Goal: Book appointment/travel/reservation

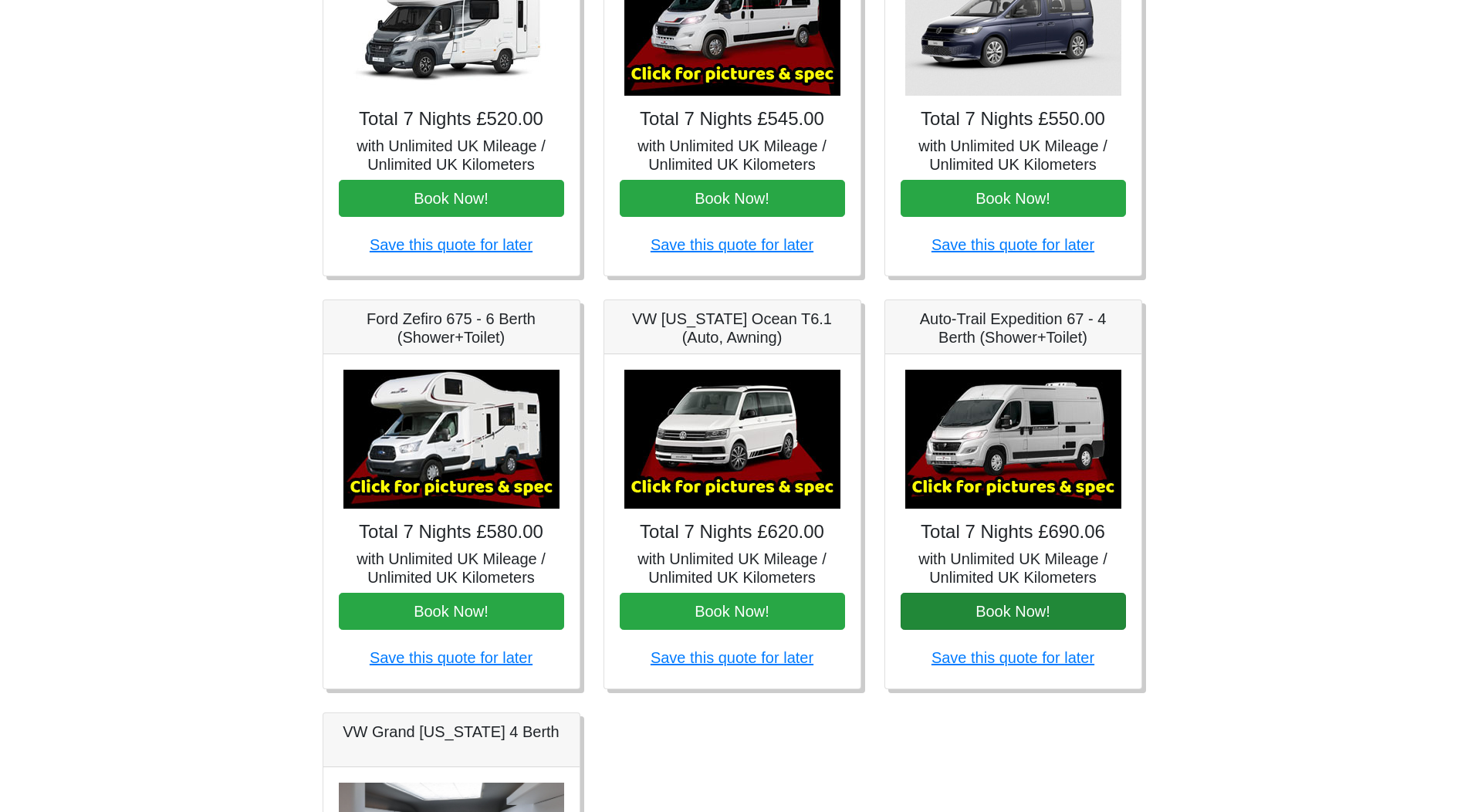
scroll to position [265, 0]
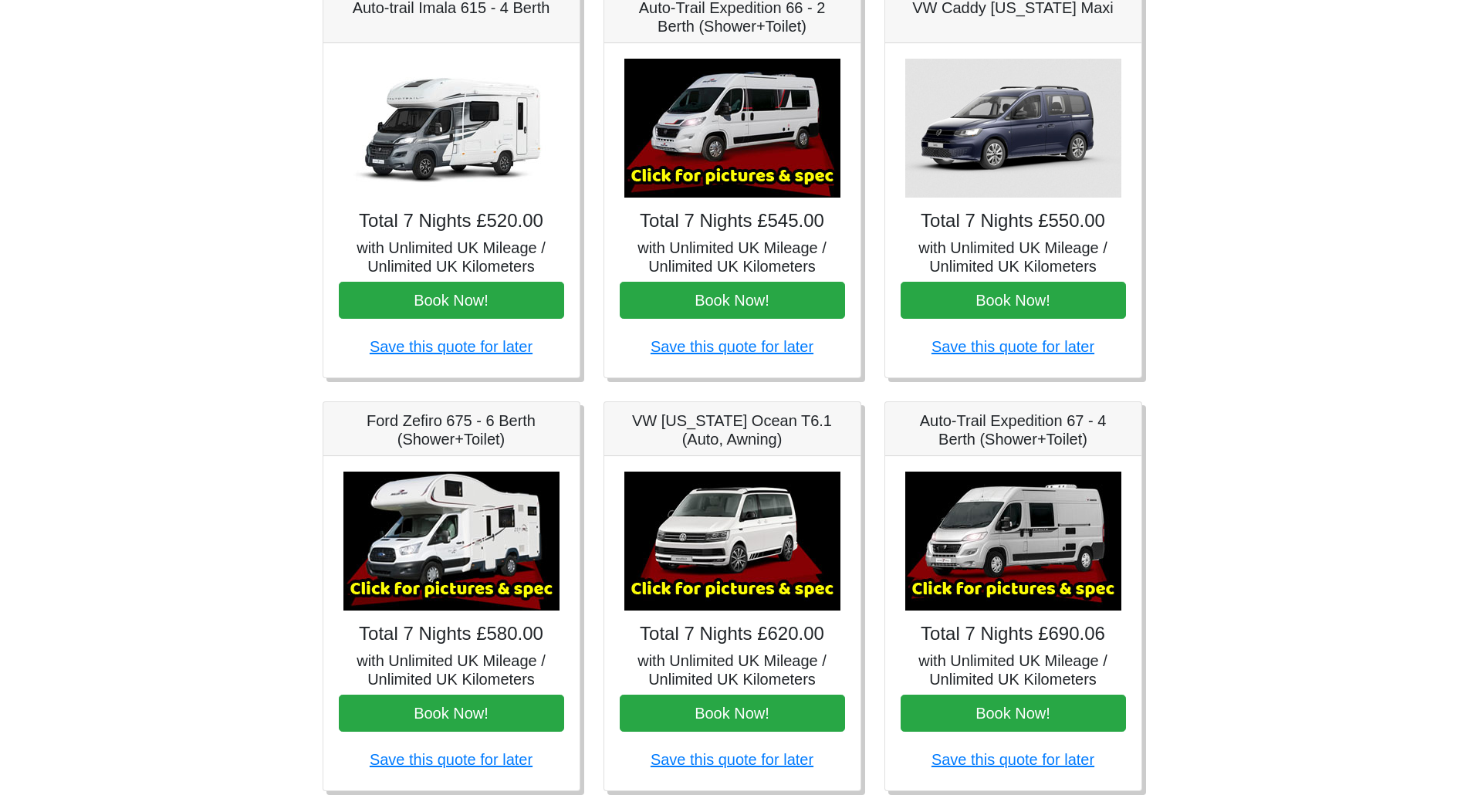
click at [478, 136] on img at bounding box center [451, 128] width 216 height 139
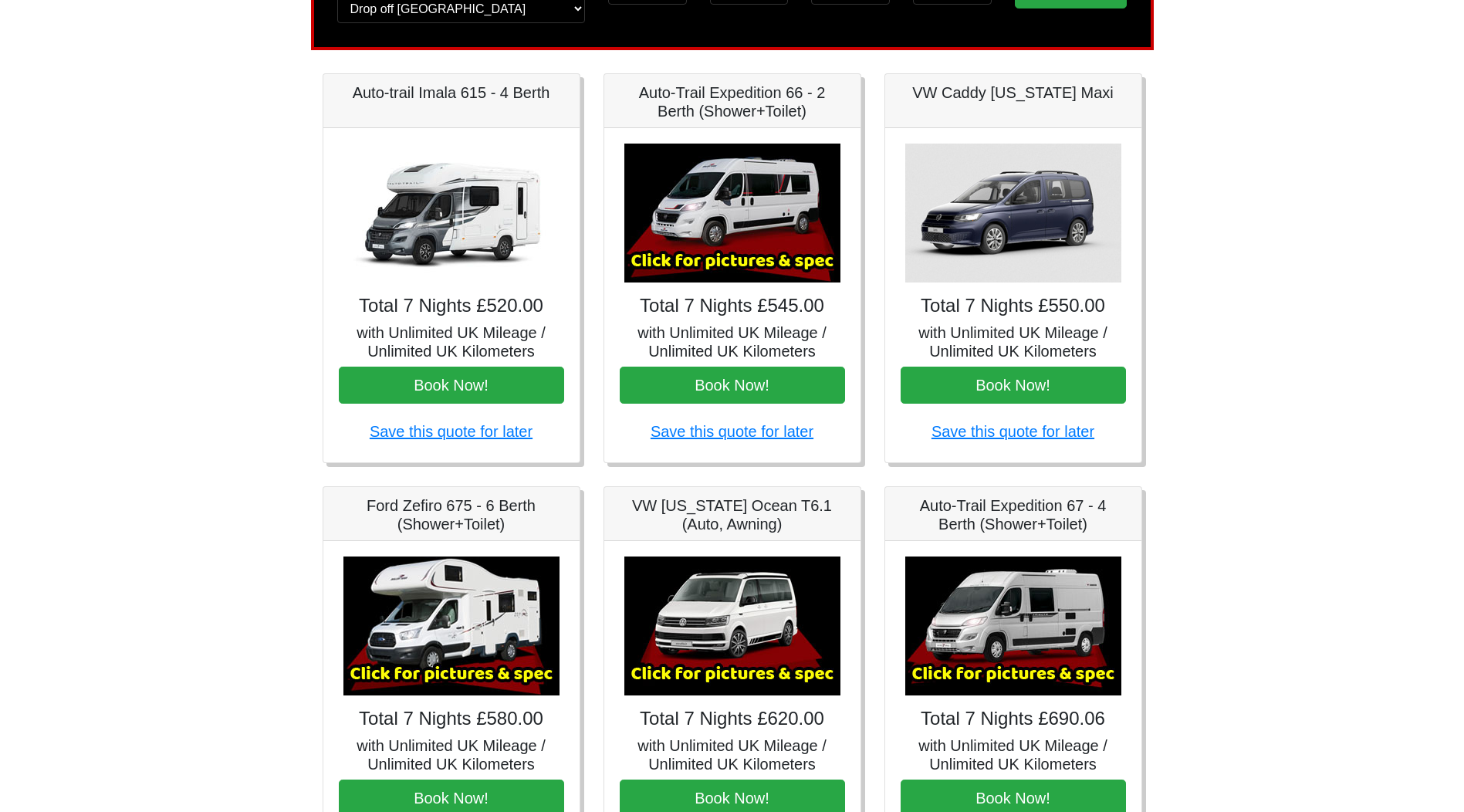
scroll to position [111, 0]
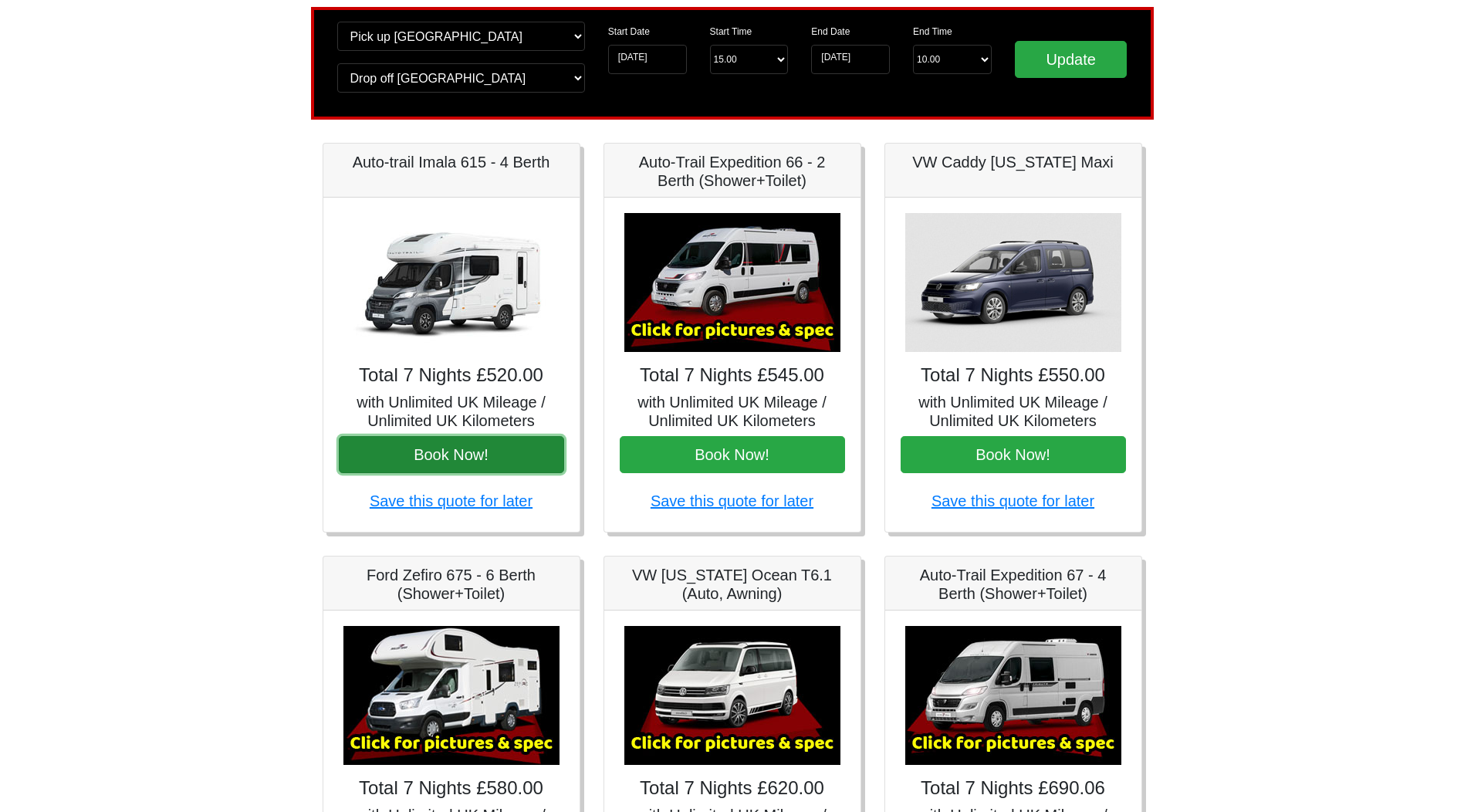
click at [484, 464] on button "Book Now!" at bounding box center [451, 455] width 226 height 37
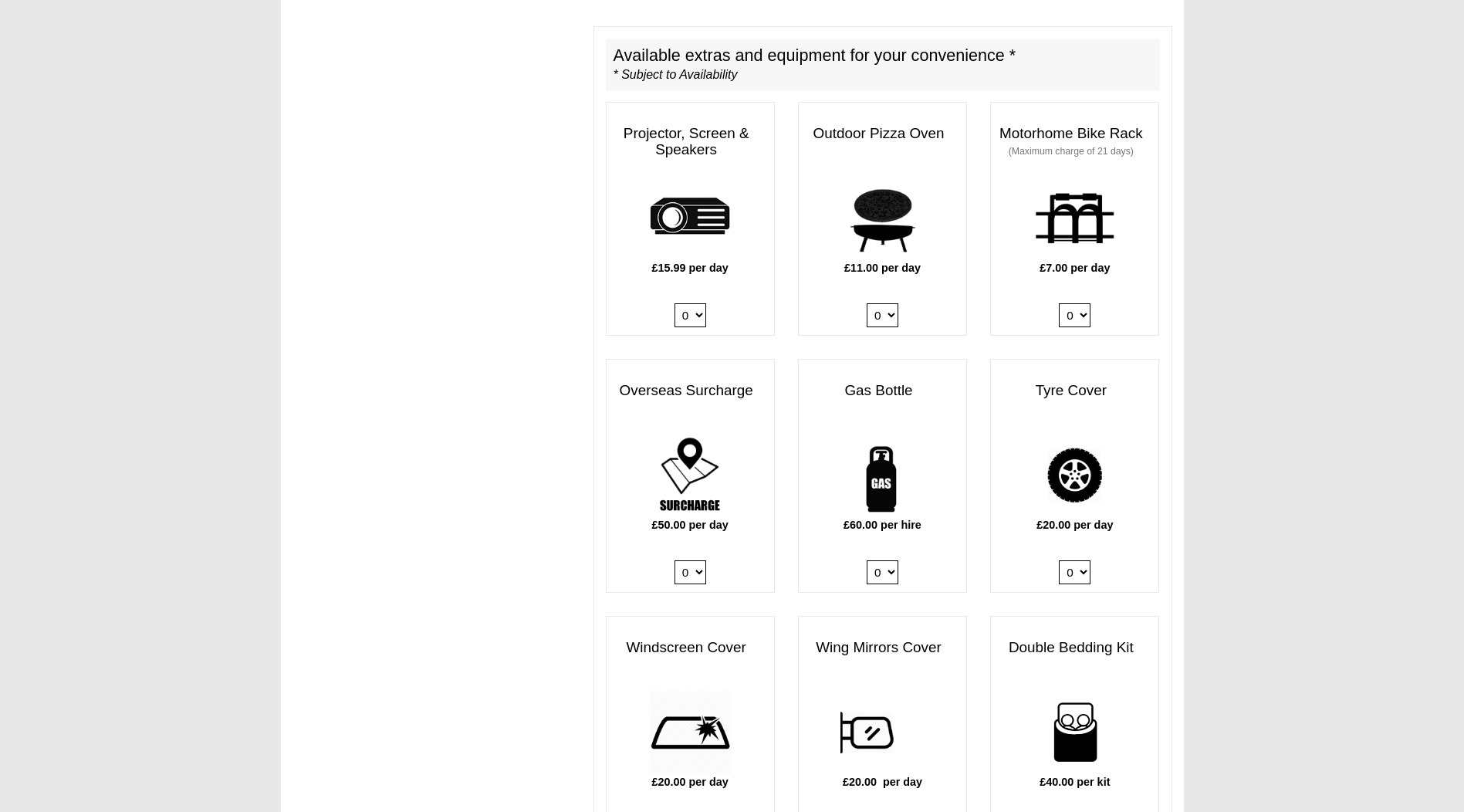
scroll to position [771, 0]
click at [894, 559] on select "0 1" at bounding box center [883, 571] width 32 height 24
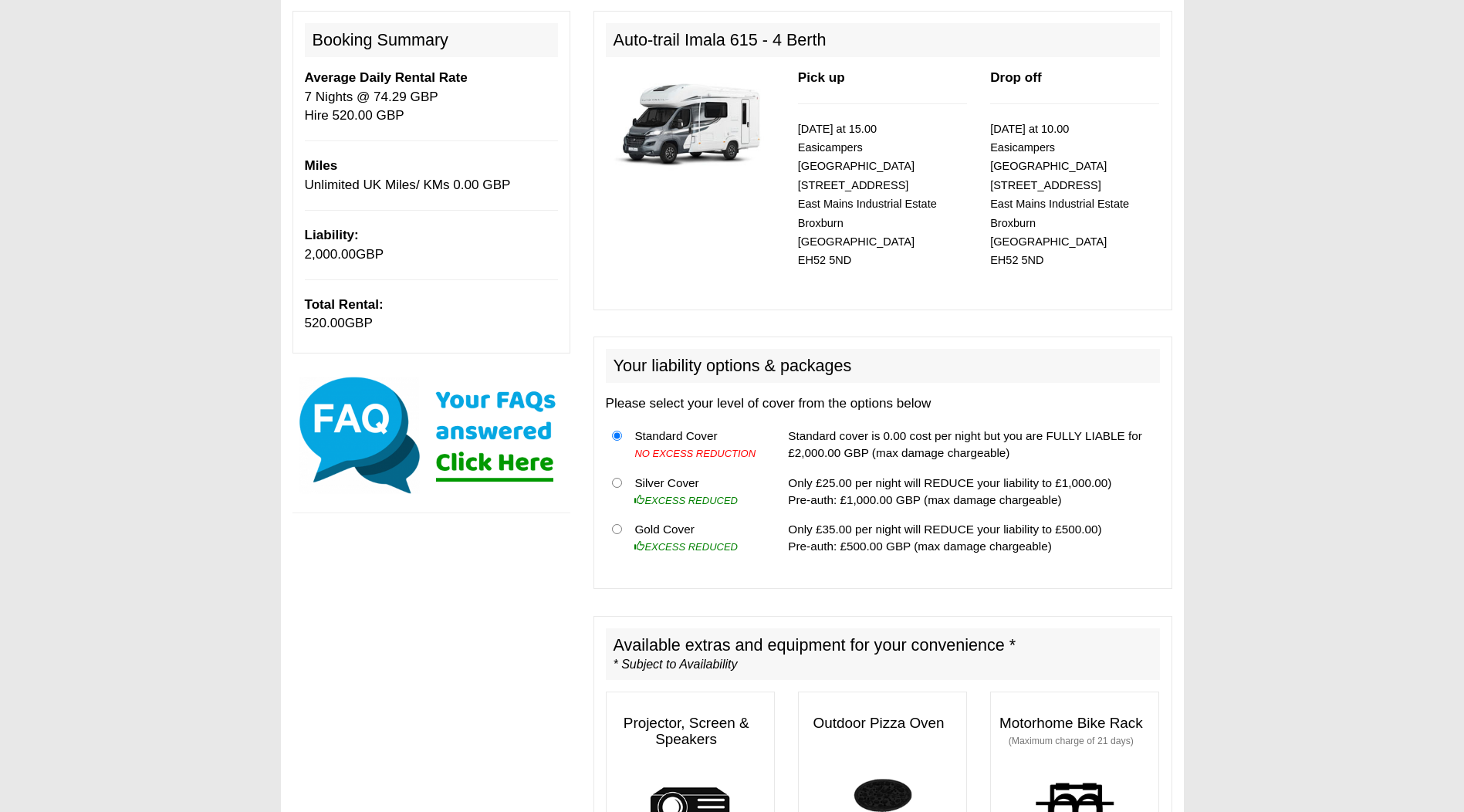
scroll to position [0, 0]
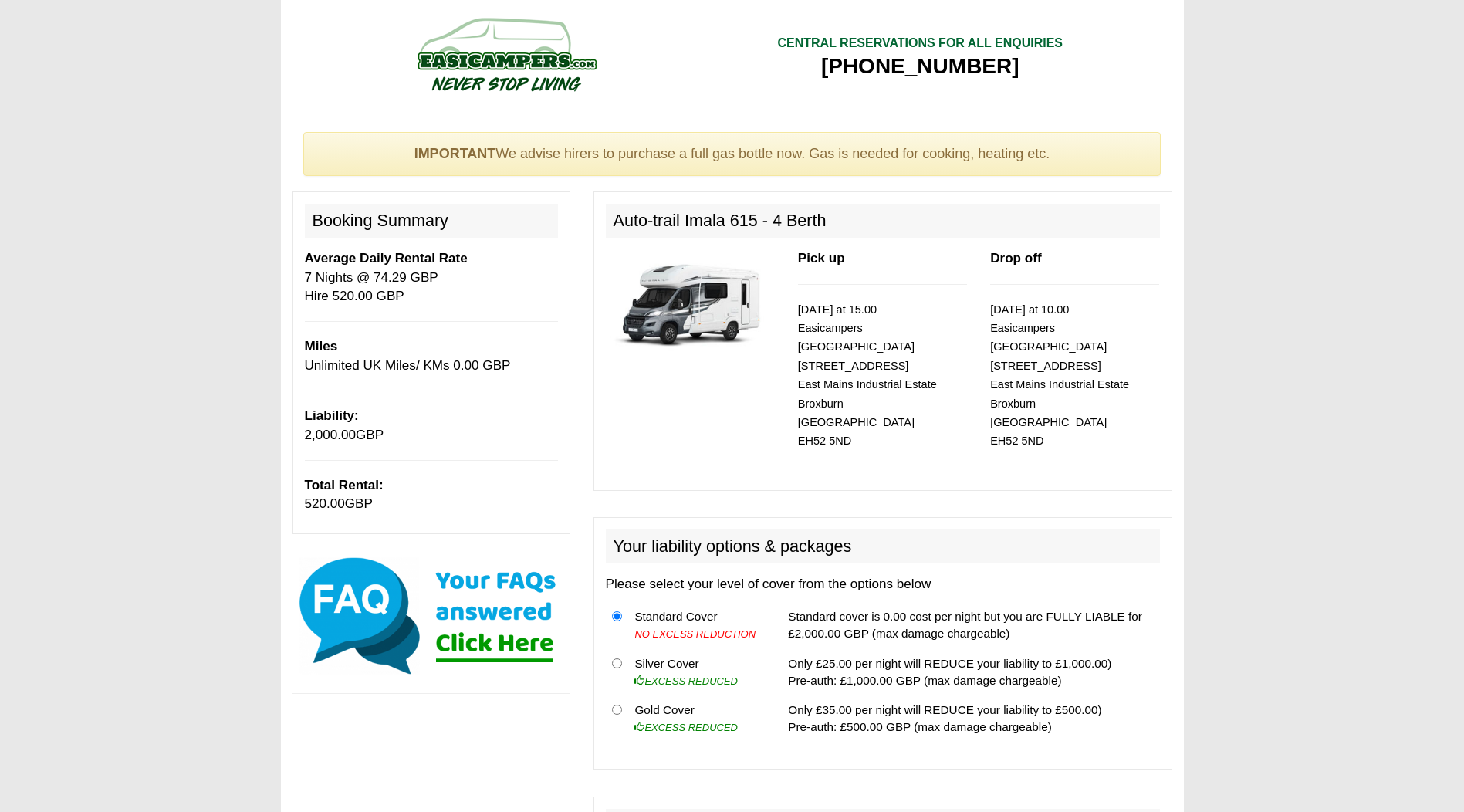
click at [724, 301] on img at bounding box center [690, 304] width 169 height 109
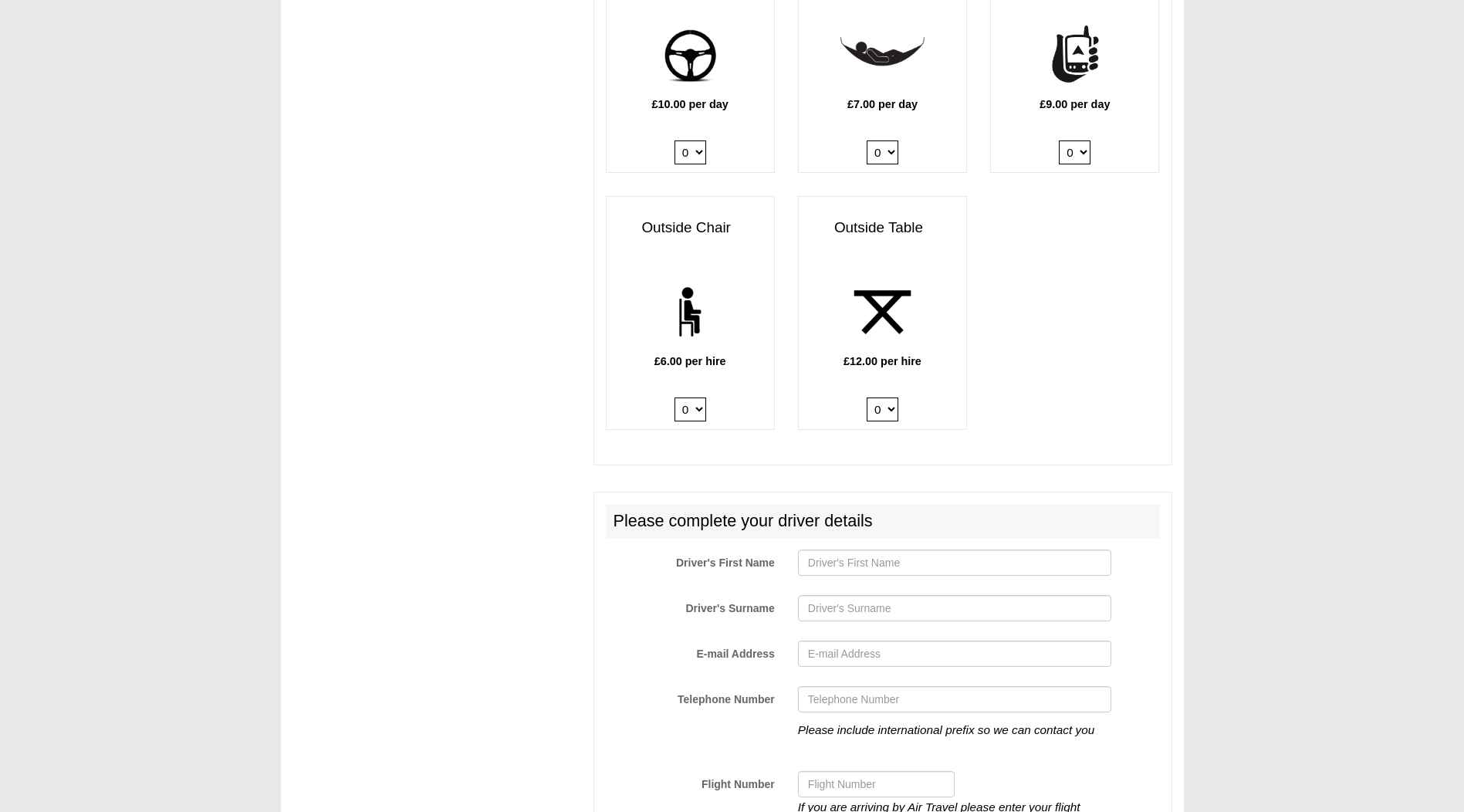
scroll to position [2462, 0]
